Goal: Task Accomplishment & Management: Use online tool/utility

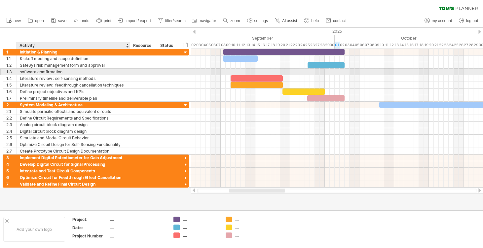
click at [74, 72] on div "software comfirmation" at bounding box center [73, 72] width 107 height 6
click at [74, 72] on input "**********" at bounding box center [73, 72] width 107 height 6
type input "**********"
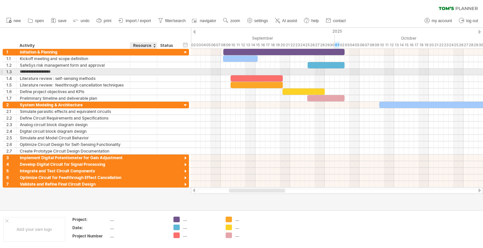
click at [140, 73] on div at bounding box center [143, 72] width 20 height 6
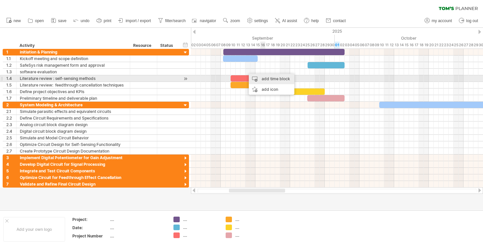
click at [265, 78] on div "add time block" at bounding box center [272, 79] width 46 height 11
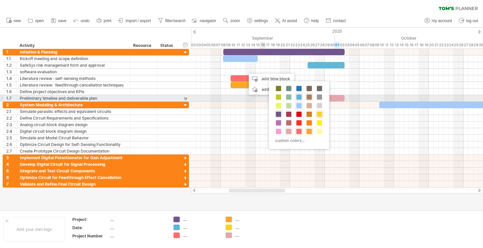
click at [309, 95] on span at bounding box center [308, 96] width 5 height 5
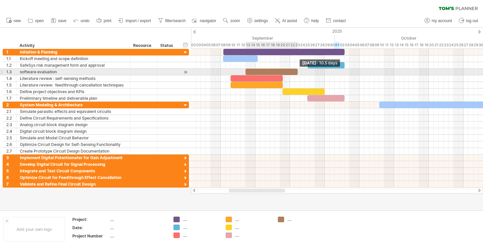
drag, startPoint x: 250, startPoint y: 71, endPoint x: 296, endPoint y: 72, distance: 45.9
click at [296, 72] on span at bounding box center [297, 72] width 3 height 6
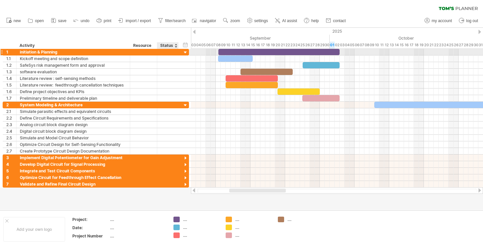
click at [185, 52] on div at bounding box center [185, 53] width 6 height 6
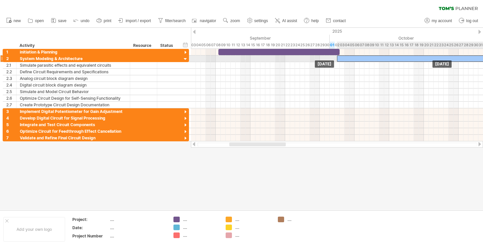
drag, startPoint x: 383, startPoint y: 56, endPoint x: 346, endPoint y: 57, distance: 36.7
click at [346, 57] on div at bounding box center [428, 58] width 183 height 6
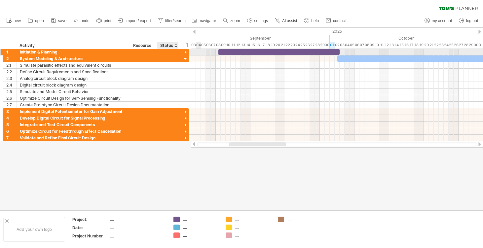
click at [187, 53] on div at bounding box center [185, 53] width 6 height 6
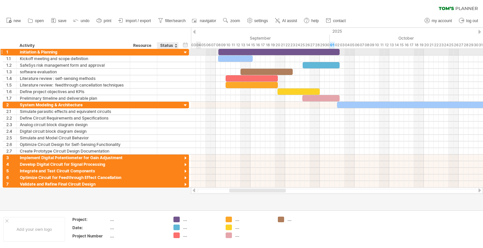
click at [187, 53] on div at bounding box center [185, 53] width 6 height 6
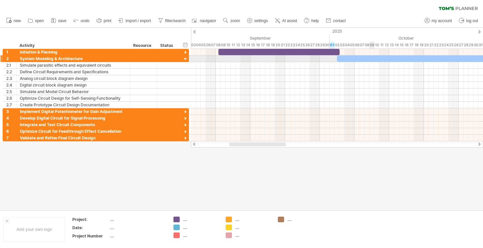
click at [371, 58] on div at bounding box center [428, 58] width 183 height 6
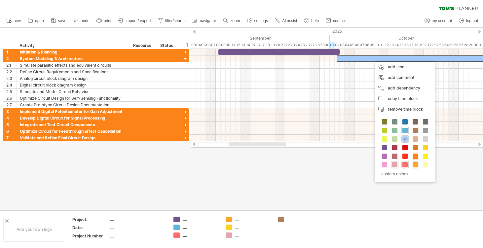
click at [414, 156] on span at bounding box center [414, 156] width 5 height 5
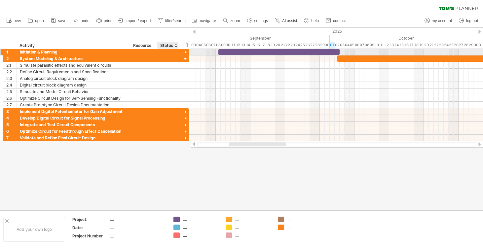
click at [183, 52] on div at bounding box center [185, 53] width 6 height 6
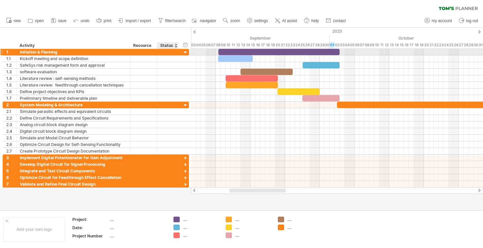
click at [184, 52] on div at bounding box center [185, 53] width 6 height 6
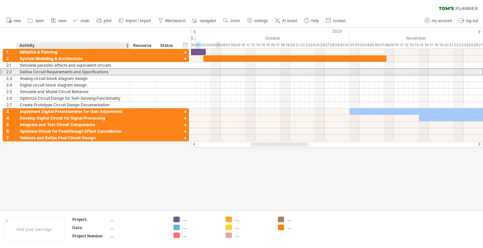
click at [110, 72] on div "Define Circuit Requirements and Specifications" at bounding box center [73, 72] width 107 height 6
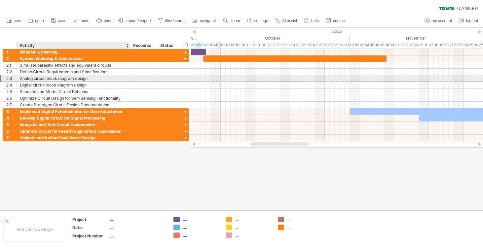
click at [110, 80] on div "Analog circuit block diagram design" at bounding box center [73, 78] width 107 height 6
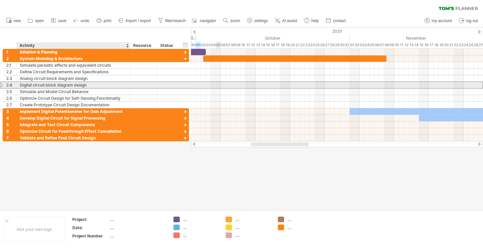
click at [110, 86] on div "Digital circuit block diagram design" at bounding box center [73, 85] width 107 height 6
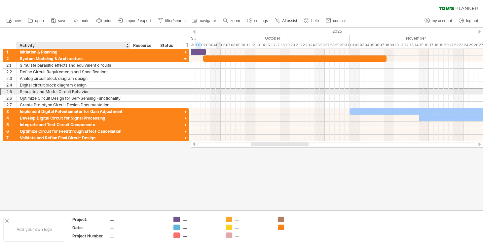
click at [112, 91] on div "Simulate and Model Circuit Behavior" at bounding box center [73, 91] width 107 height 6
click at [94, 92] on div "Simulate and Model Circuit Behavior" at bounding box center [73, 91] width 107 height 6
click at [94, 92] on input "**********" at bounding box center [73, 91] width 107 height 6
click at [93, 92] on input "**********" at bounding box center [73, 91] width 107 height 6
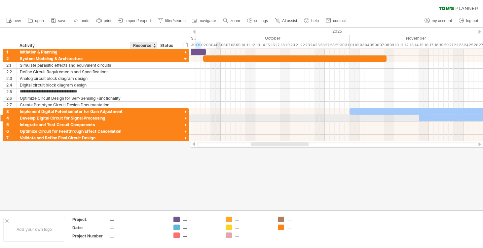
paste input "**********"
type input "**********"
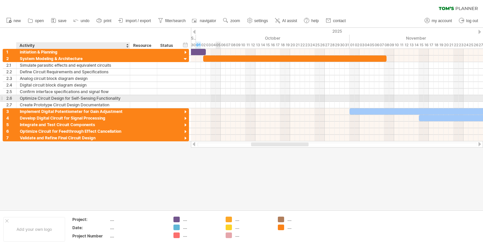
click at [117, 96] on div "Optimize Circuit Design for Self-Sensing Functionality" at bounding box center [73, 98] width 107 height 6
click at [122, 97] on input "**********" at bounding box center [73, 98] width 107 height 6
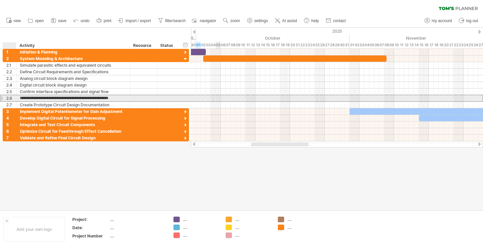
drag, startPoint x: 123, startPoint y: 98, endPoint x: 12, endPoint y: 97, distance: 110.6
click at [12, 97] on div "**********" at bounding box center [96, 98] width 186 height 7
paste input "text"
type input "**********"
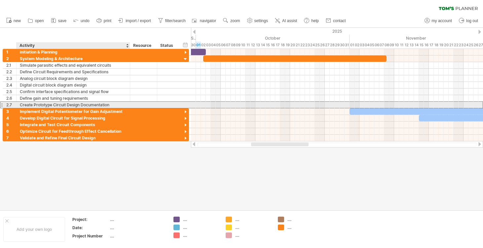
click at [110, 104] on div "Create Prototype Circuit Design Documentation" at bounding box center [73, 105] width 107 height 6
click at [110, 104] on input "**********" at bounding box center [73, 105] width 107 height 6
drag, startPoint x: 110, startPoint y: 104, endPoint x: 20, endPoint y: 106, distance: 89.2
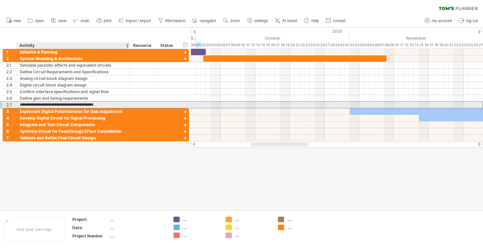
click at [20, 106] on input "**********" at bounding box center [73, 105] width 107 height 6
paste input "text"
type input "**********"
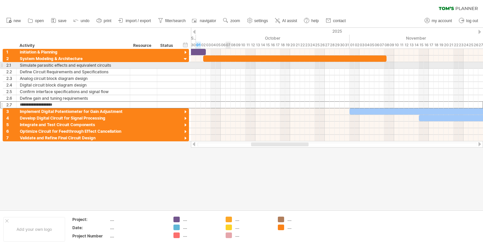
click at [226, 67] on div at bounding box center [337, 65] width 292 height 7
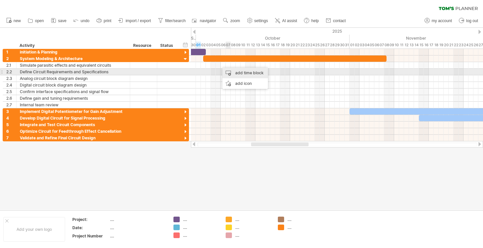
click at [251, 72] on div "add time block" at bounding box center [245, 73] width 46 height 11
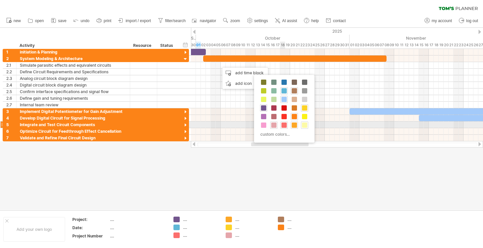
click at [306, 126] on span at bounding box center [304, 124] width 5 height 5
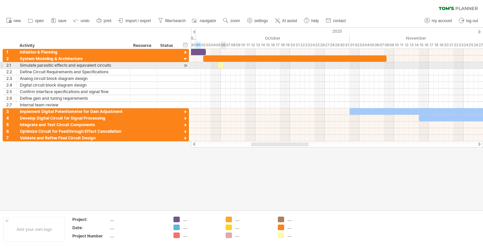
click at [221, 65] on div at bounding box center [220, 65] width 5 height 6
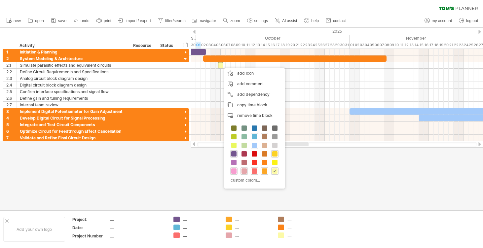
click at [236, 171] on div at bounding box center [233, 170] width 7 height 7
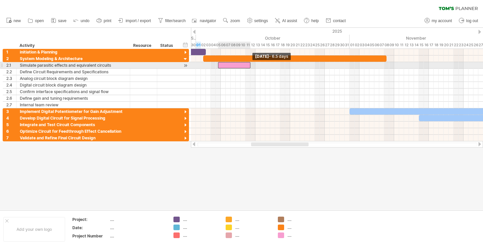
drag, startPoint x: 223, startPoint y: 64, endPoint x: 244, endPoint y: 63, distance: 20.5
click at [249, 63] on div "[DATE] - 6.5 days [DATE]" at bounding box center [337, 95] width 292 height 92
drag, startPoint x: 240, startPoint y: 63, endPoint x: 232, endPoint y: 63, distance: 7.3
click at [232, 63] on div at bounding box center [226, 65] width 30 height 6
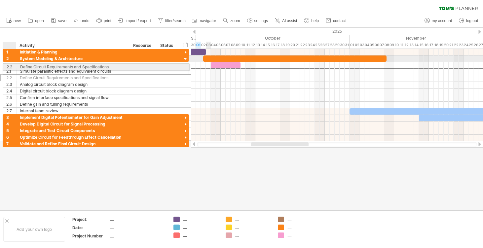
drag, startPoint x: 12, startPoint y: 71, endPoint x: 10, endPoint y: 66, distance: 6.0
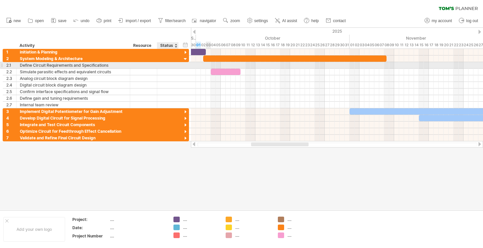
click at [161, 65] on div at bounding box center [167, 65] width 15 height 6
drag, startPoint x: 222, startPoint y: 72, endPoint x: 215, endPoint y: 64, distance: 10.7
click at [232, 63] on span at bounding box center [232, 65] width 3 height 6
click at [232, 64] on span at bounding box center [232, 65] width 3 height 6
drag, startPoint x: 233, startPoint y: 66, endPoint x: 237, endPoint y: 65, distance: 4.3
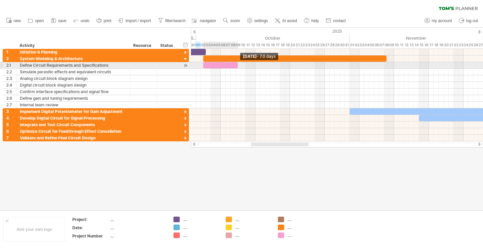
click at [237, 65] on span at bounding box center [237, 65] width 3 height 6
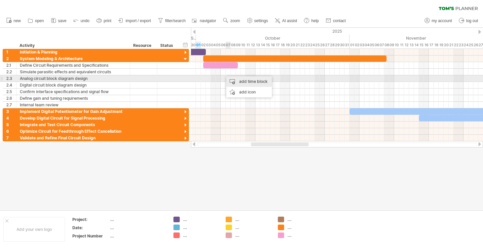
click at [237, 81] on div "add time block" at bounding box center [249, 81] width 46 height 11
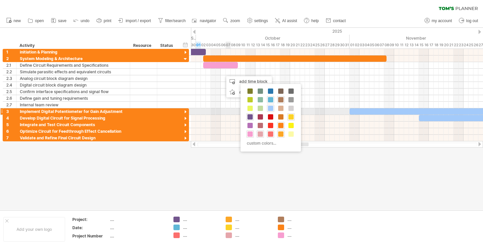
click at [262, 112] on div "custom colors..." at bounding box center [270, 118] width 60 height 68
click at [261, 111] on div at bounding box center [260, 108] width 7 height 7
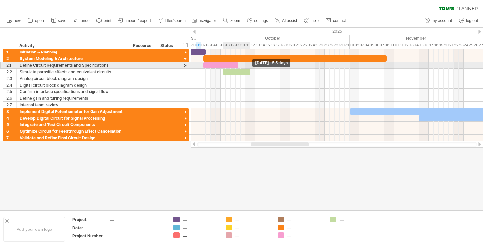
drag, startPoint x: 228, startPoint y: 72, endPoint x: 250, endPoint y: 66, distance: 22.7
click at [250, 66] on div "[DATE] - 5.5 days [DATE]" at bounding box center [337, 95] width 292 height 92
drag, startPoint x: 244, startPoint y: 71, endPoint x: 259, endPoint y: 68, distance: 14.5
click at [259, 68] on div "[DATE] [DATE]" at bounding box center [337, 95] width 292 height 92
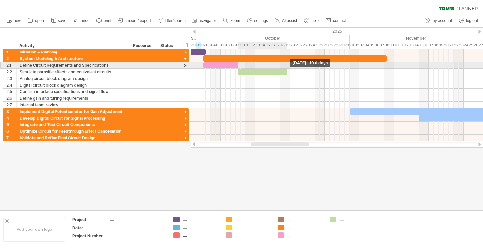
drag, startPoint x: 264, startPoint y: 69, endPoint x: 286, endPoint y: 67, distance: 21.9
click at [286, 67] on div "[DATE] - 10.0 days [DATE]" at bounding box center [337, 95] width 292 height 92
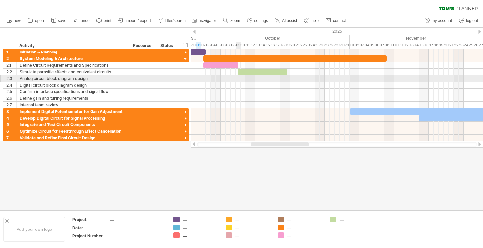
click at [239, 81] on div at bounding box center [337, 78] width 292 height 7
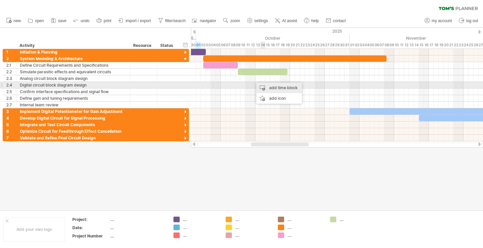
click at [266, 85] on div "add time block" at bounding box center [279, 88] width 46 height 11
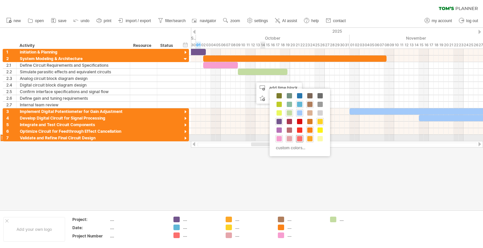
click at [299, 137] on span at bounding box center [299, 138] width 5 height 5
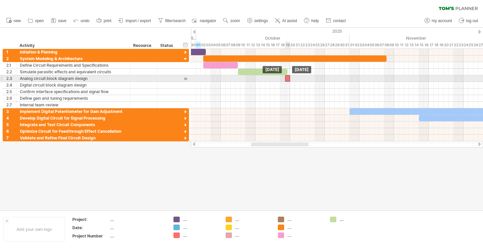
drag, startPoint x: 255, startPoint y: 78, endPoint x: 288, endPoint y: 77, distance: 33.4
click at [288, 77] on div at bounding box center [287, 78] width 5 height 6
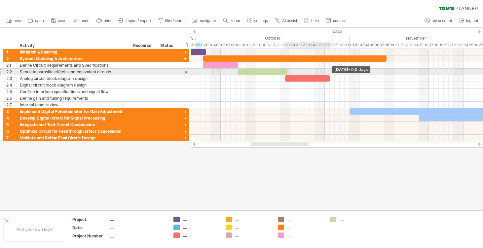
drag, startPoint x: 290, startPoint y: 77, endPoint x: 329, endPoint y: 75, distance: 39.3
click at [329, 75] on span at bounding box center [329, 78] width 3 height 6
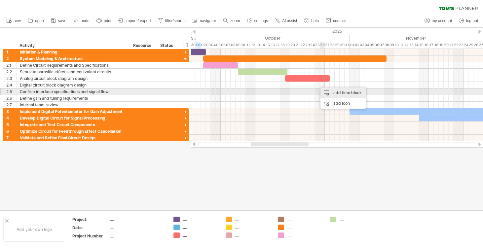
click at [332, 92] on div "add time block" at bounding box center [343, 92] width 46 height 11
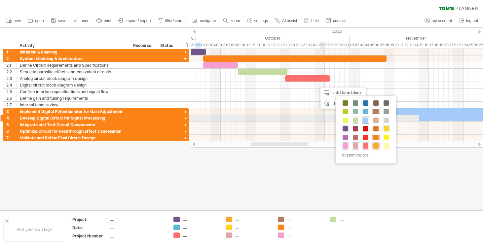
click at [367, 120] on span at bounding box center [365, 120] width 5 height 5
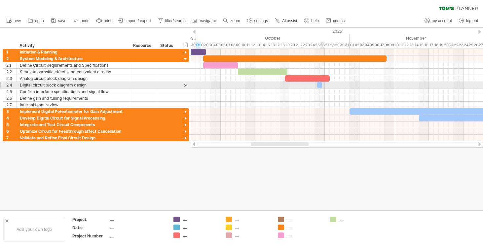
click at [320, 85] on div at bounding box center [319, 85] width 5 height 6
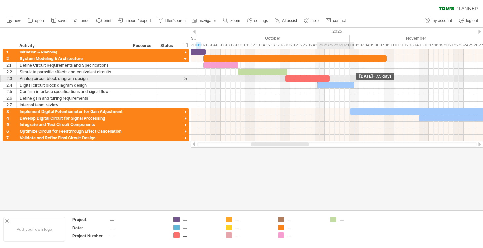
drag, startPoint x: 321, startPoint y: 85, endPoint x: 363, endPoint y: 79, distance: 41.7
click at [363, 79] on div "[DATE] - 7.5 days [DATE]" at bounding box center [337, 95] width 292 height 92
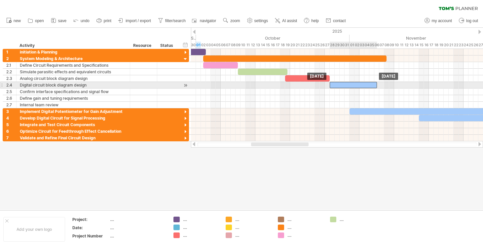
drag, startPoint x: 350, startPoint y: 84, endPoint x: 361, endPoint y: 83, distance: 11.3
click at [361, 83] on div at bounding box center [353, 85] width 47 height 6
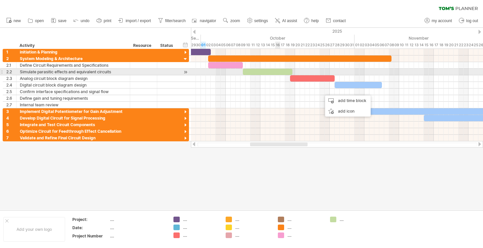
click at [279, 75] on div at bounding box center [337, 78] width 292 height 7
click at [288, 73] on div at bounding box center [268, 72] width 50 height 6
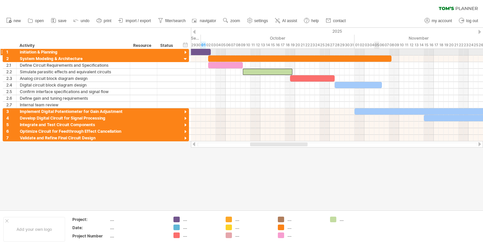
click at [375, 55] on div at bounding box center [299, 58] width 183 height 6
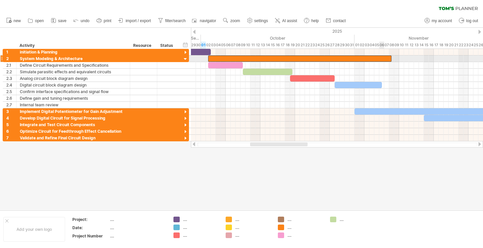
click at [383, 56] on div at bounding box center [299, 58] width 183 height 6
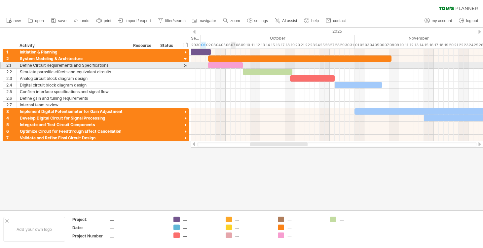
click at [233, 65] on div at bounding box center [225, 65] width 35 height 6
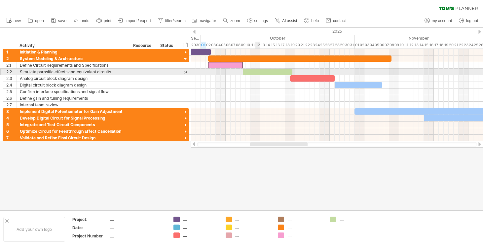
click at [258, 72] on div at bounding box center [268, 72] width 50 height 6
drag, startPoint x: 258, startPoint y: 72, endPoint x: 247, endPoint y: 73, distance: 11.2
click at [247, 73] on div at bounding box center [255, 72] width 50 height 6
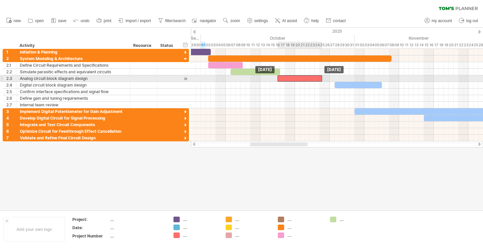
drag, startPoint x: 299, startPoint y: 78, endPoint x: 287, endPoint y: 78, distance: 12.2
click at [287, 78] on div at bounding box center [299, 78] width 45 height 6
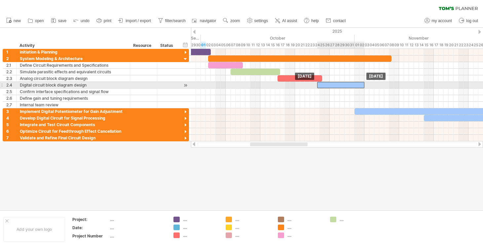
drag, startPoint x: 350, startPoint y: 84, endPoint x: 332, endPoint y: 85, distance: 17.9
click at [332, 85] on div at bounding box center [340, 85] width 47 height 6
click at [337, 82] on div at bounding box center [340, 85] width 47 height 6
drag, startPoint x: 364, startPoint y: 83, endPoint x: 351, endPoint y: 83, distance: 12.2
click at [351, 83] on span at bounding box center [351, 85] width 3 height 6
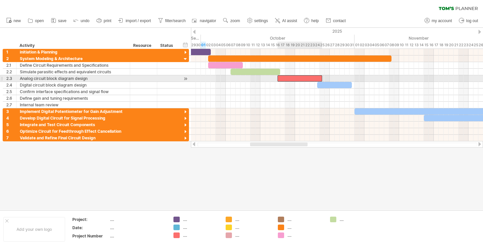
click at [316, 79] on div at bounding box center [299, 78] width 45 height 6
click at [321, 78] on span at bounding box center [322, 78] width 3 height 6
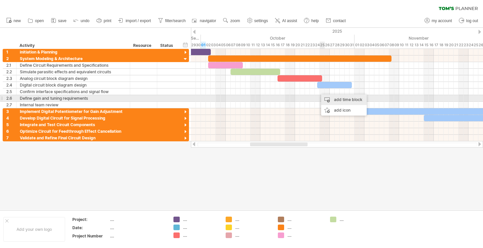
click at [325, 98] on div "add time block" at bounding box center [344, 99] width 46 height 11
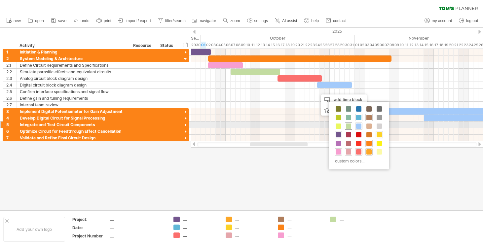
click at [348, 123] on div at bounding box center [348, 125] width 7 height 7
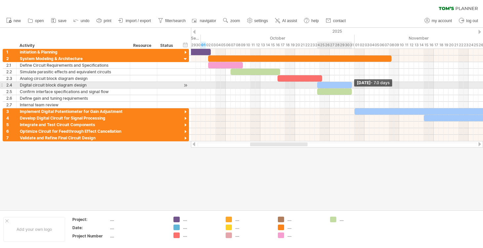
drag, startPoint x: 322, startPoint y: 91, endPoint x: 351, endPoint y: 88, distance: 29.8
click at [351, 88] on span at bounding box center [351, 91] width 3 height 6
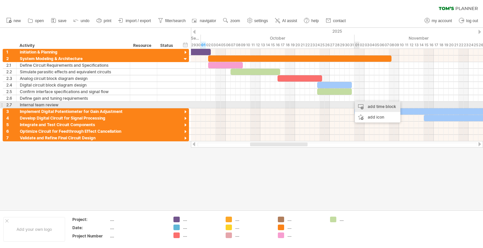
click at [362, 107] on div "add time block" at bounding box center [378, 106] width 46 height 11
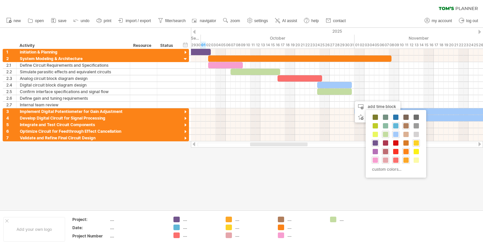
click at [386, 149] on span at bounding box center [385, 151] width 5 height 5
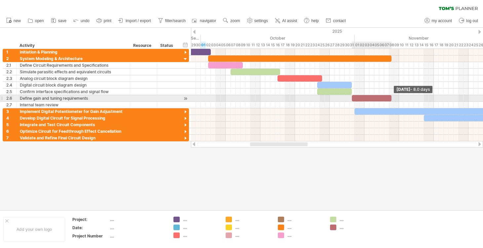
drag, startPoint x: 357, startPoint y: 97, endPoint x: 390, endPoint y: 95, distance: 33.7
click at [390, 95] on span at bounding box center [391, 98] width 3 height 6
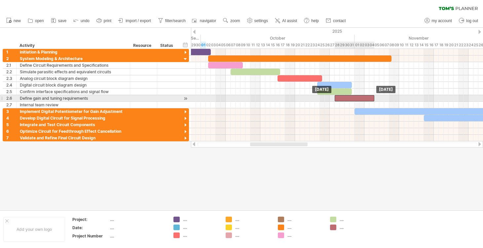
drag, startPoint x: 382, startPoint y: 98, endPoint x: 365, endPoint y: 99, distance: 16.2
click at [365, 99] on div at bounding box center [354, 98] width 40 height 6
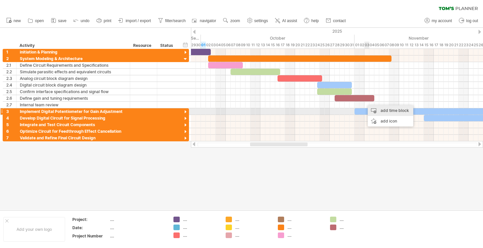
click at [379, 112] on div "add time block" at bounding box center [390, 110] width 46 height 11
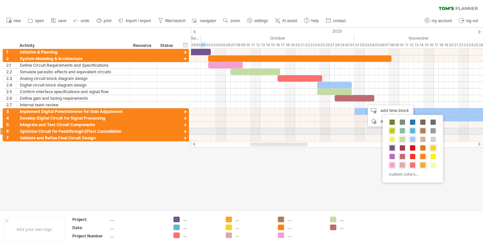
click at [392, 129] on span at bounding box center [391, 130] width 5 height 5
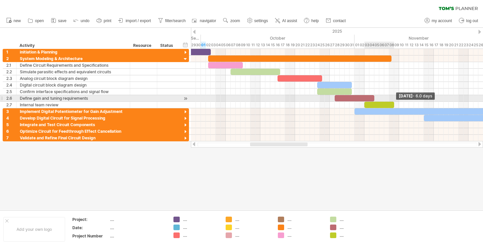
drag, startPoint x: 368, startPoint y: 104, endPoint x: 392, endPoint y: 100, distance: 24.4
click at [392, 100] on div "[DATE] - 6.0 days [DATE]" at bounding box center [337, 95] width 292 height 92
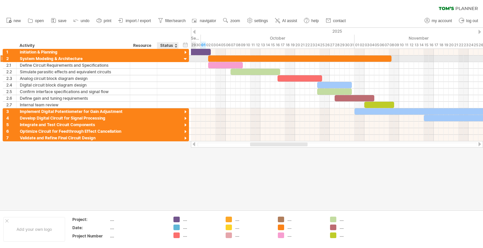
click at [184, 57] on div at bounding box center [185, 59] width 6 height 6
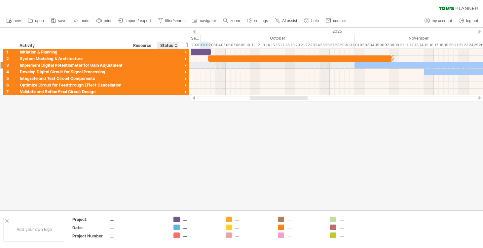
click at [185, 65] on div at bounding box center [185, 66] width 6 height 6
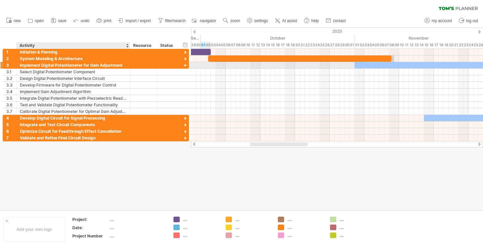
click at [102, 64] on div "Implement Digital Potentiometer for Gain Adjustment" at bounding box center [73, 65] width 107 height 6
click at [102, 64] on input "**********" at bounding box center [73, 65] width 107 height 6
click at [121, 65] on input "**********" at bounding box center [73, 65] width 107 height 6
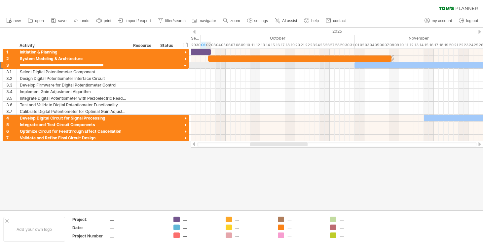
drag, startPoint x: 124, startPoint y: 65, endPoint x: 0, endPoint y: 67, distance: 124.2
click at [0, 67] on div "**********" at bounding box center [94, 95] width 189 height 92
paste input "text"
type input "**********"
click at [376, 64] on div at bounding box center [431, 65] width 154 height 6
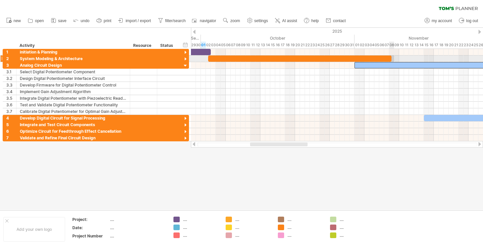
click at [390, 58] on span at bounding box center [391, 58] width 3 height 6
click at [185, 60] on div at bounding box center [185, 59] width 6 height 6
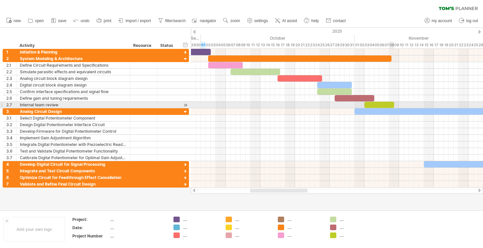
click at [391, 104] on div at bounding box center [379, 105] width 30 height 6
click at [392, 105] on span at bounding box center [391, 105] width 3 height 6
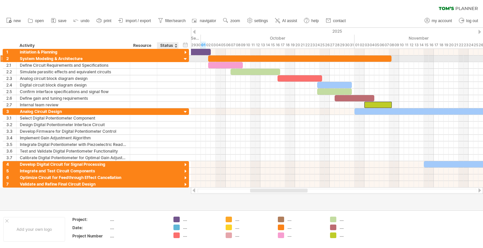
click at [187, 58] on div at bounding box center [185, 59] width 6 height 6
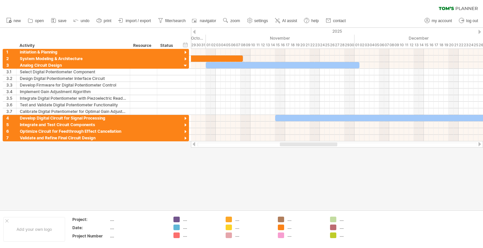
drag, startPoint x: 298, startPoint y: 146, endPoint x: 326, endPoint y: 145, distance: 27.4
click at [326, 145] on div at bounding box center [308, 144] width 57 height 4
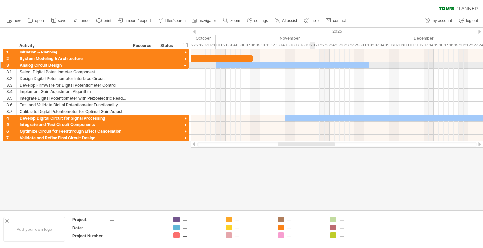
click at [314, 65] on div at bounding box center [293, 65] width 154 height 6
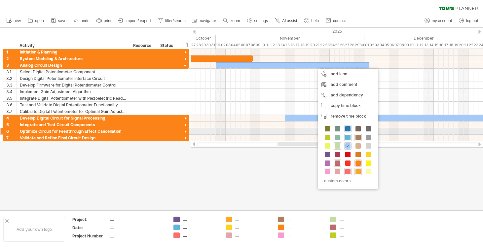
click at [346, 129] on span at bounding box center [347, 128] width 5 height 5
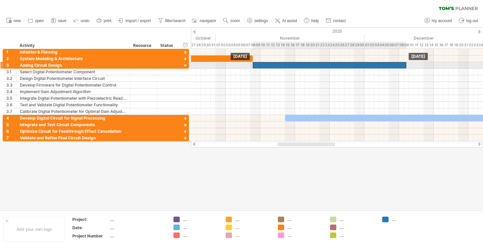
drag, startPoint x: 311, startPoint y: 64, endPoint x: 347, endPoint y: 62, distance: 36.4
click at [347, 62] on div at bounding box center [330, 65] width 154 height 6
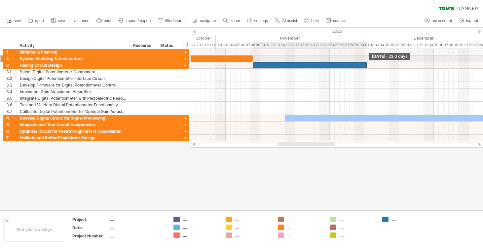
drag, startPoint x: 406, startPoint y: 64, endPoint x: 366, endPoint y: 62, distance: 40.6
click at [366, 62] on span at bounding box center [366, 65] width 3 height 6
